Goal: Check status

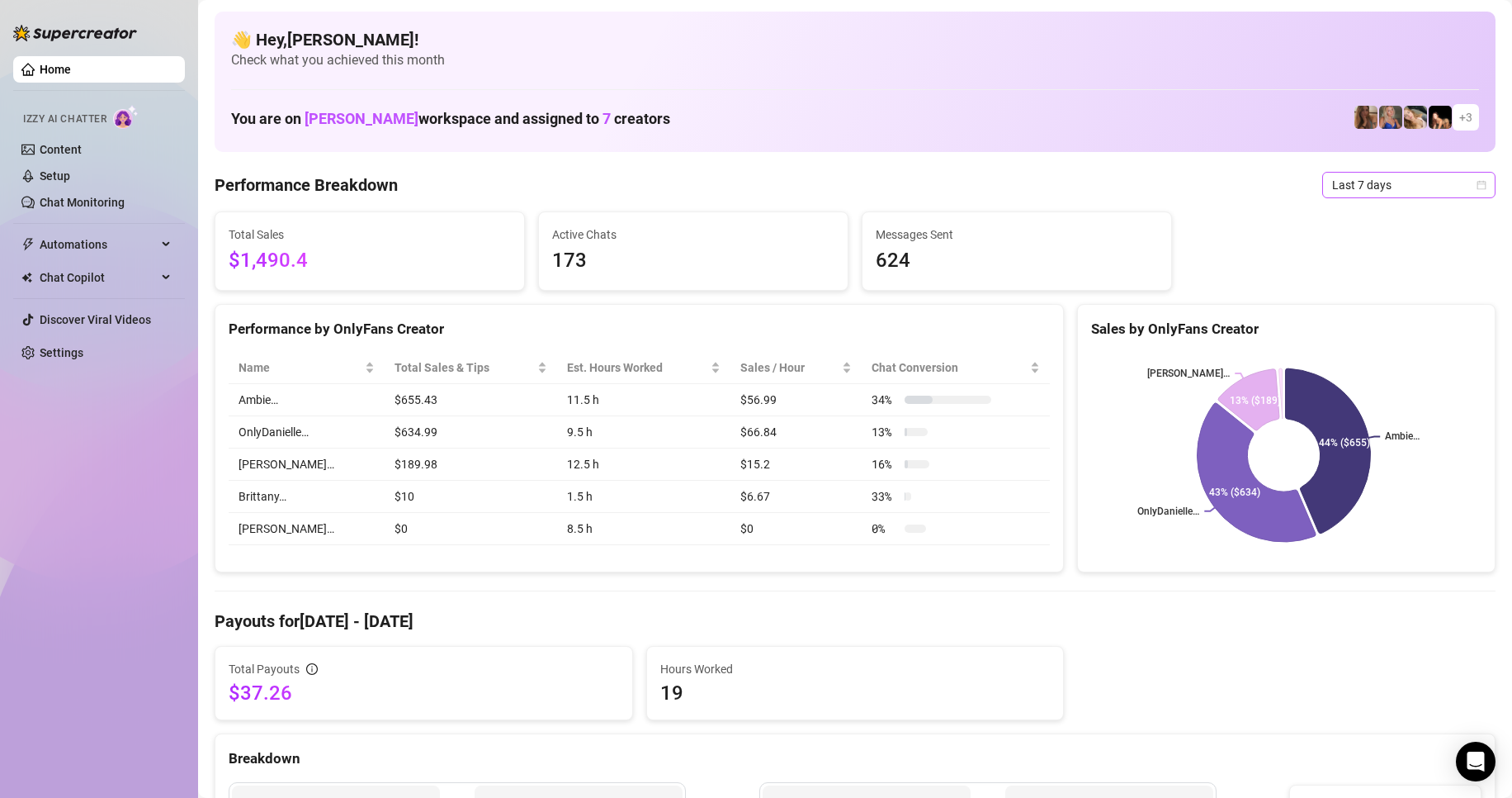
click at [1373, 183] on span "Last 7 days" at bounding box center [1409, 185] width 154 height 25
click at [1389, 220] on div "Last 24 hours" at bounding box center [1395, 218] width 147 height 18
drag, startPoint x: 1340, startPoint y: 191, endPoint x: 1350, endPoint y: 201, distance: 14.1
click at [1341, 191] on span "Last 7 days" at bounding box center [1409, 185] width 154 height 25
click at [1368, 216] on div "Last 24 hours" at bounding box center [1395, 218] width 147 height 18
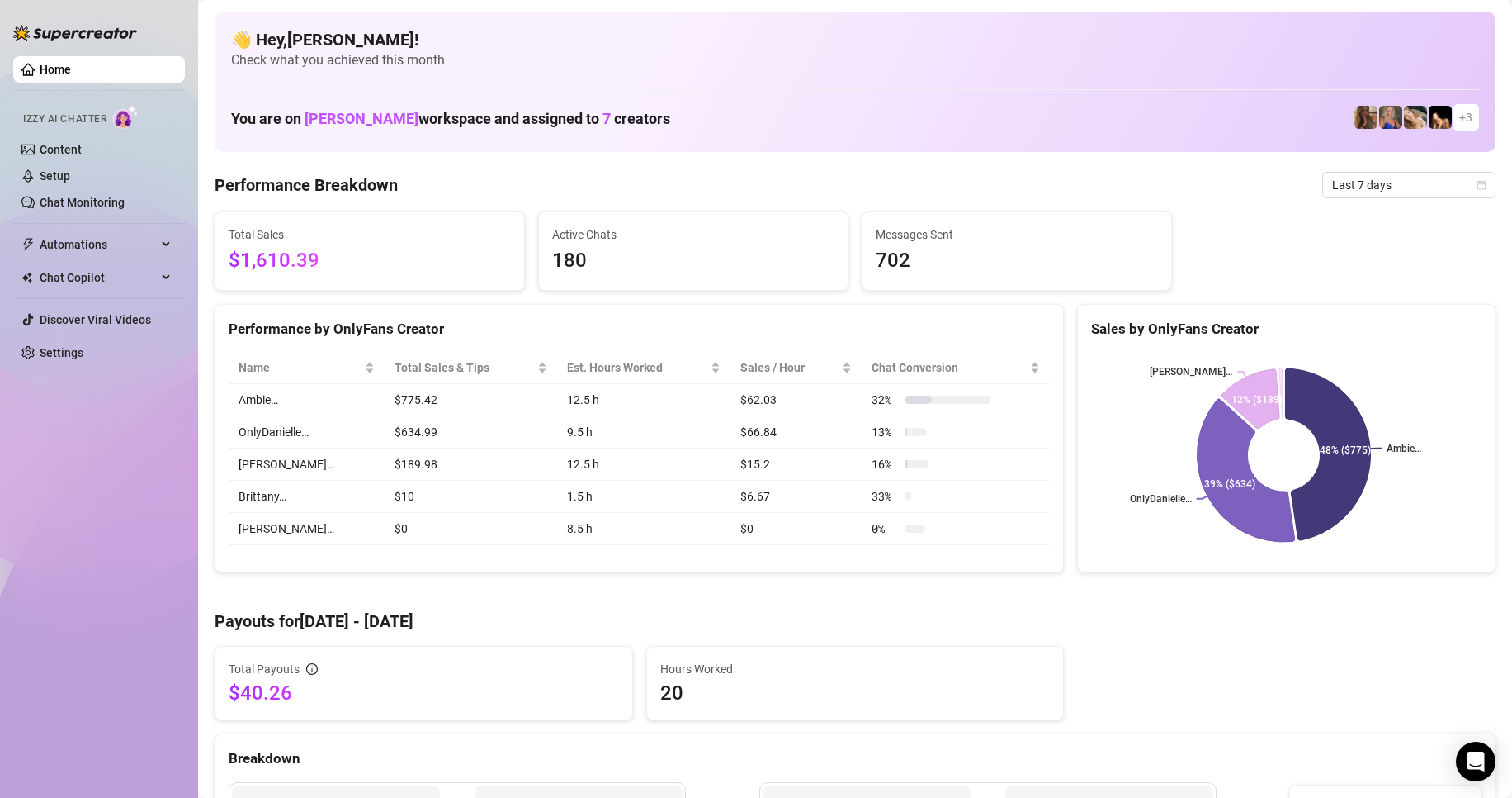
click at [1374, 184] on span "Last 7 days" at bounding box center [1409, 185] width 154 height 25
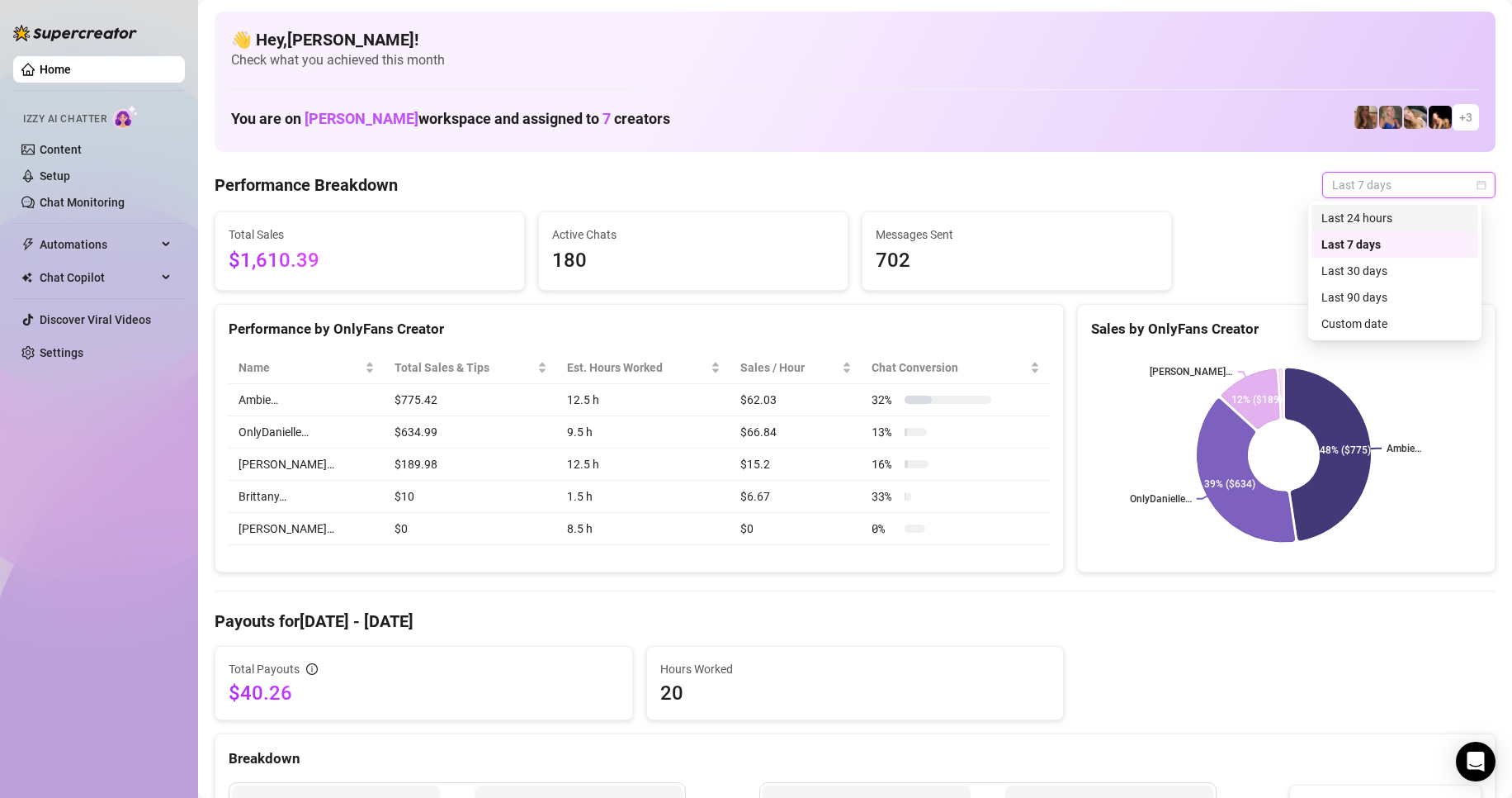
click at [1384, 216] on div "Last 24 hours" at bounding box center [1395, 218] width 147 height 18
